Goal: Transaction & Acquisition: Purchase product/service

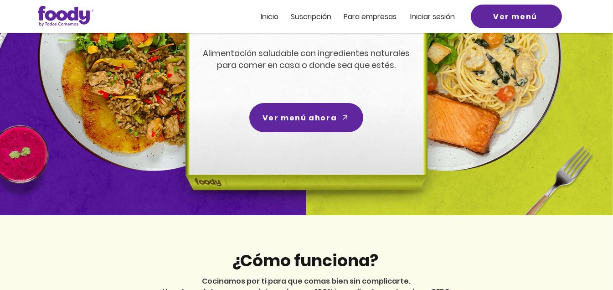
scroll to position [132, 0]
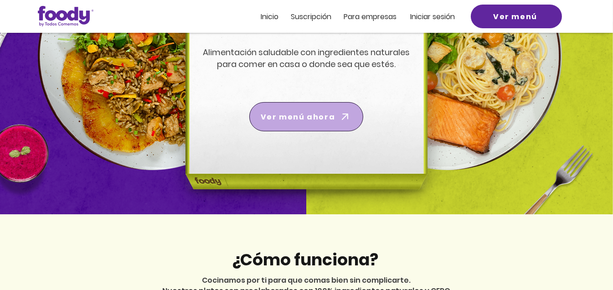
click at [292, 107] on span "Ver menú ahora" at bounding box center [306, 117] width 110 height 26
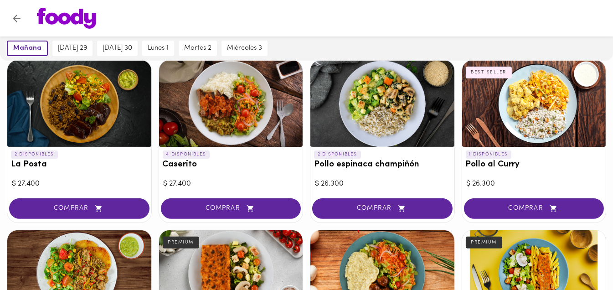
scroll to position [419, 0]
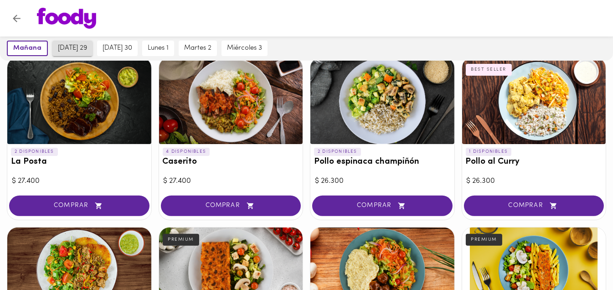
click at [75, 51] on span "viernes 29" at bounding box center [72, 48] width 29 height 8
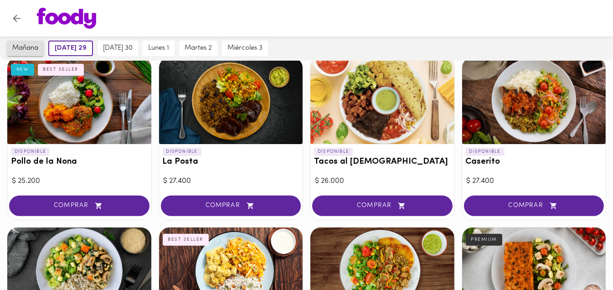
click at [17, 51] on span "mañana" at bounding box center [25, 48] width 26 height 8
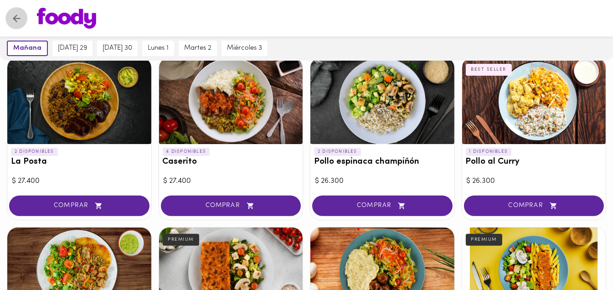
click at [16, 20] on icon "Volver" at bounding box center [17, 19] width 8 height 8
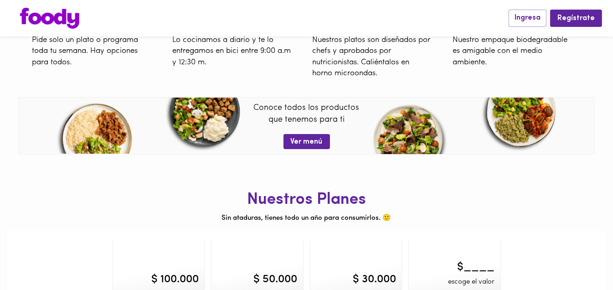
scroll to position [376, 0]
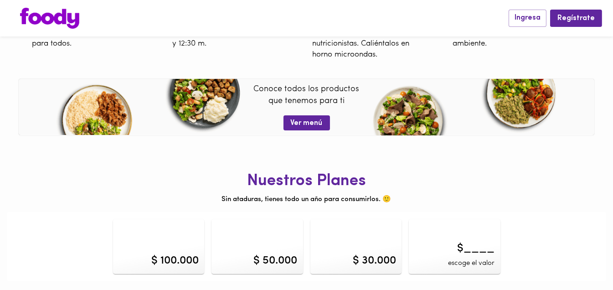
click at [163, 258] on div "$ 100.000" at bounding box center [174, 261] width 47 height 16
